Goal: Navigation & Orientation: Find specific page/section

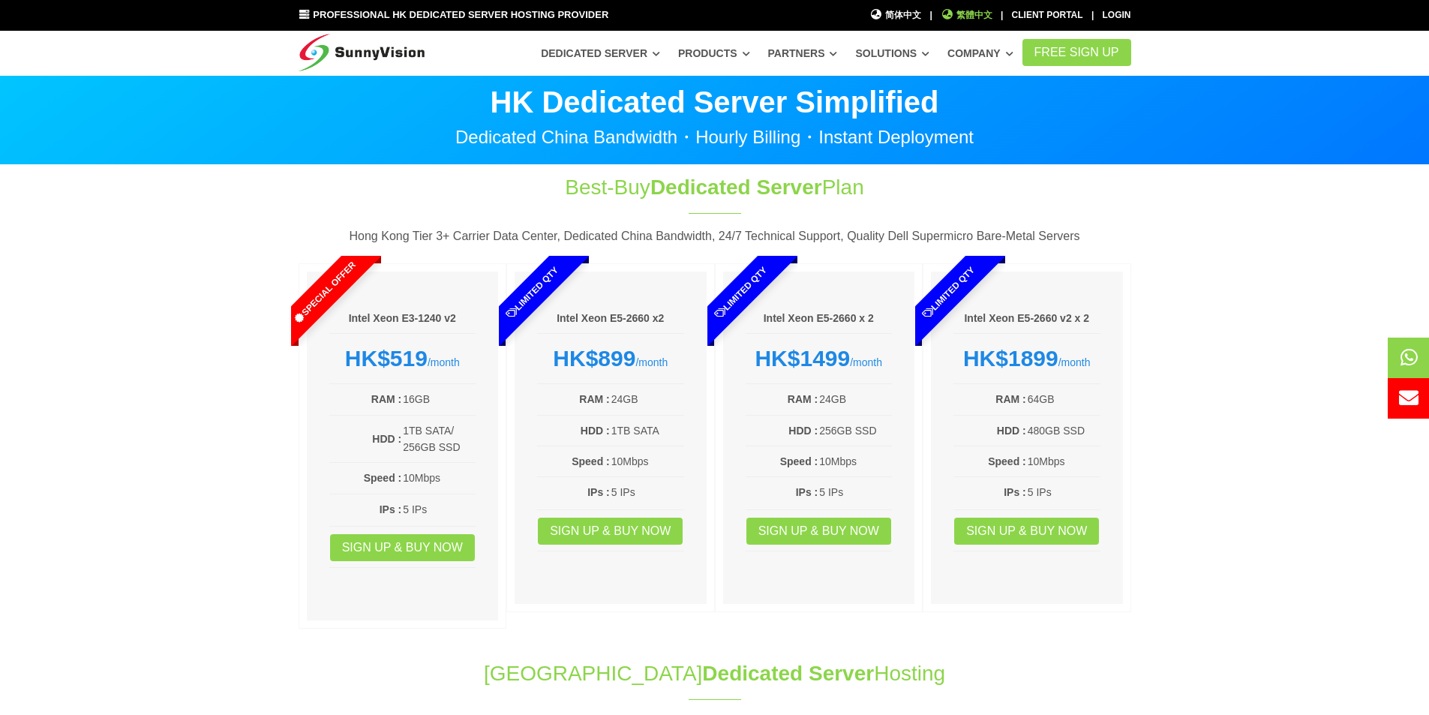
click at [949, 22] on span "繁體中文" at bounding box center [966, 15] width 52 height 14
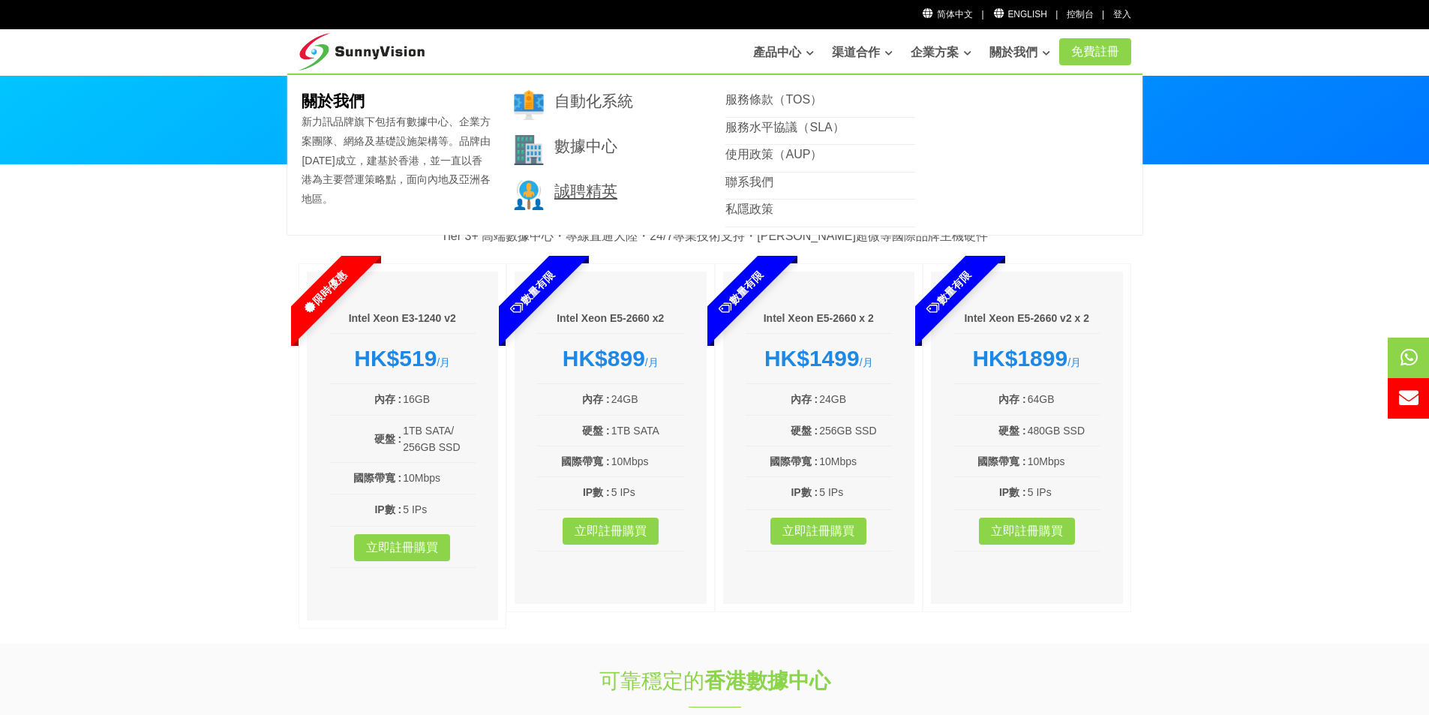
click at [561, 196] on link "誠聘精英" at bounding box center [585, 190] width 63 height 17
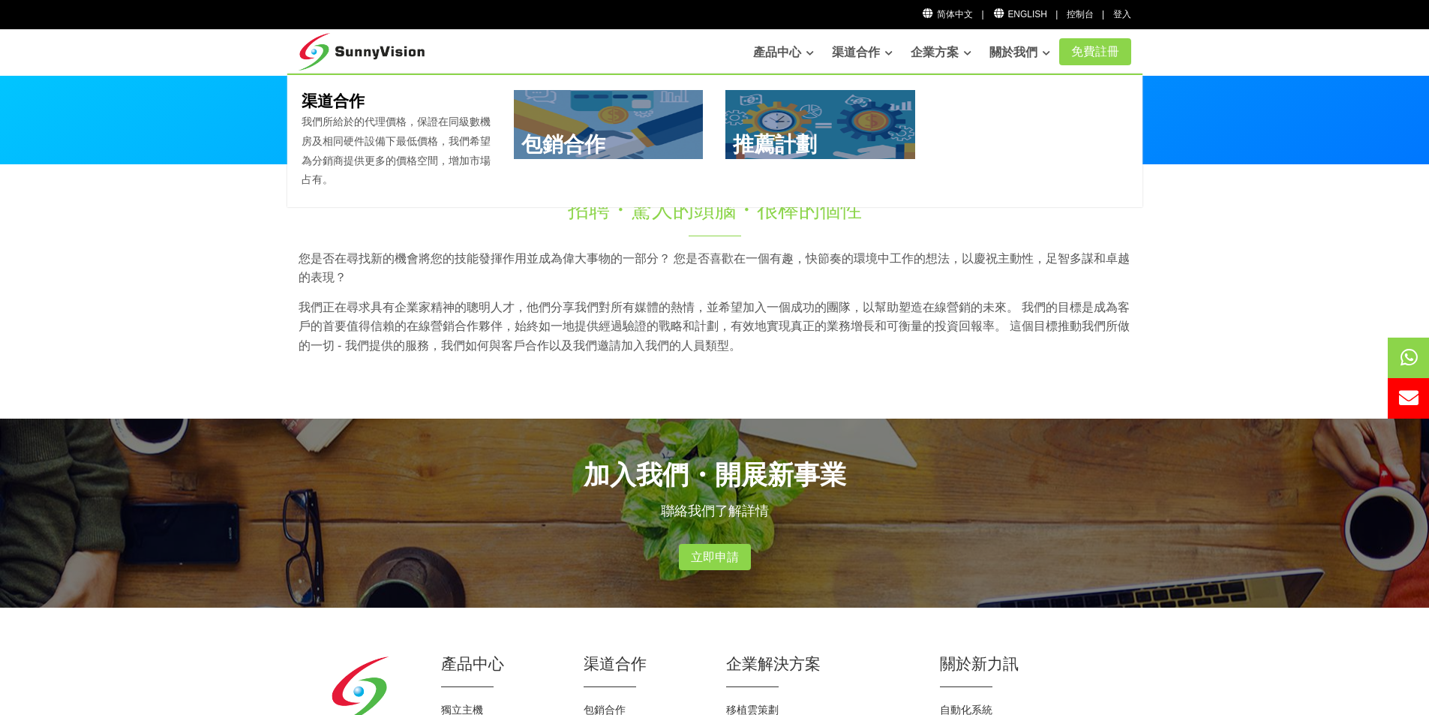
click at [665, 119] on link at bounding box center [609, 124] width 190 height 69
